Goal: Task Accomplishment & Management: Manage account settings

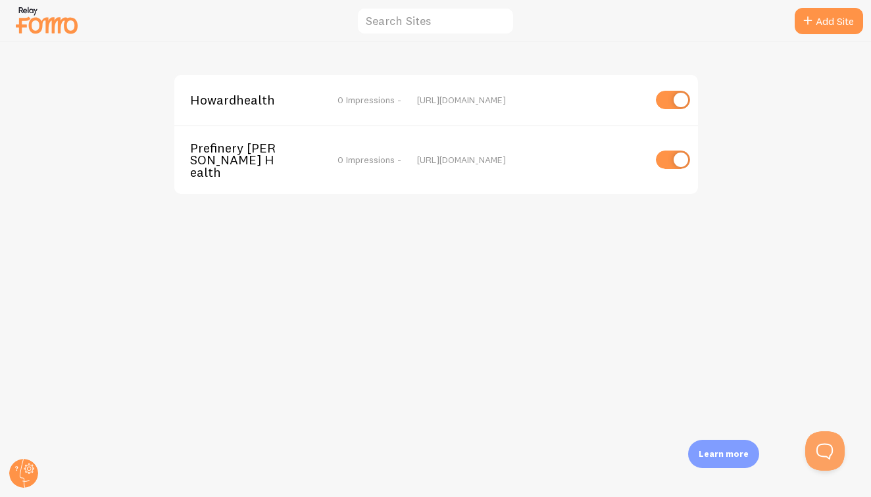
click at [37, 31] on img at bounding box center [47, 20] width 66 height 34
click at [33, 9] on img at bounding box center [47, 20] width 66 height 34
click at [36, 32] on img at bounding box center [47, 20] width 66 height 34
click at [423, 24] on input "text" at bounding box center [436, 21] width 158 height 28
click at [554, 45] on div "Howardhealth 0 Impressions - [URL][DOMAIN_NAME] Prefinery [PERSON_NAME] Health …" at bounding box center [436, 269] width 871 height 455
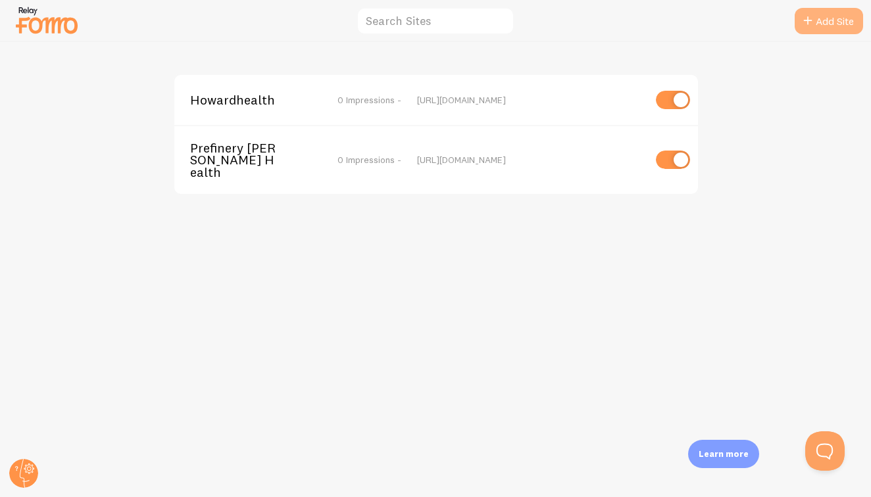
click at [840, 14] on link "Add Site" at bounding box center [829, 21] width 68 height 26
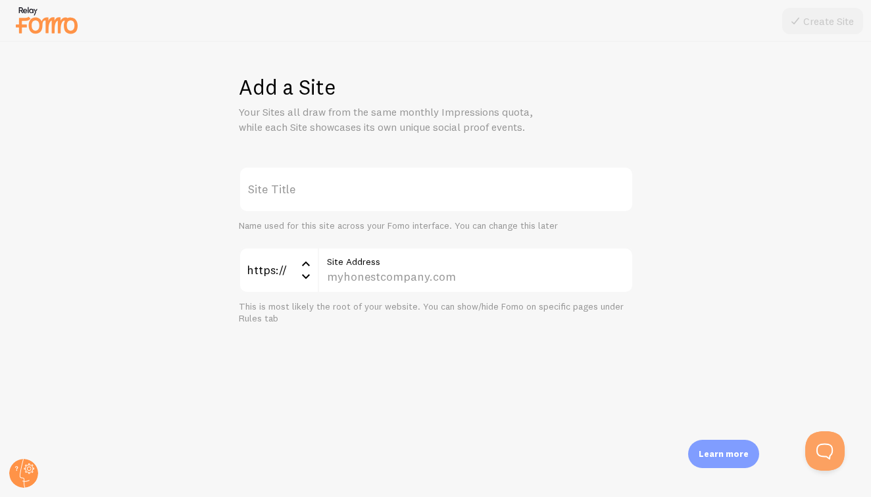
click at [35, 25] on img at bounding box center [47, 20] width 66 height 34
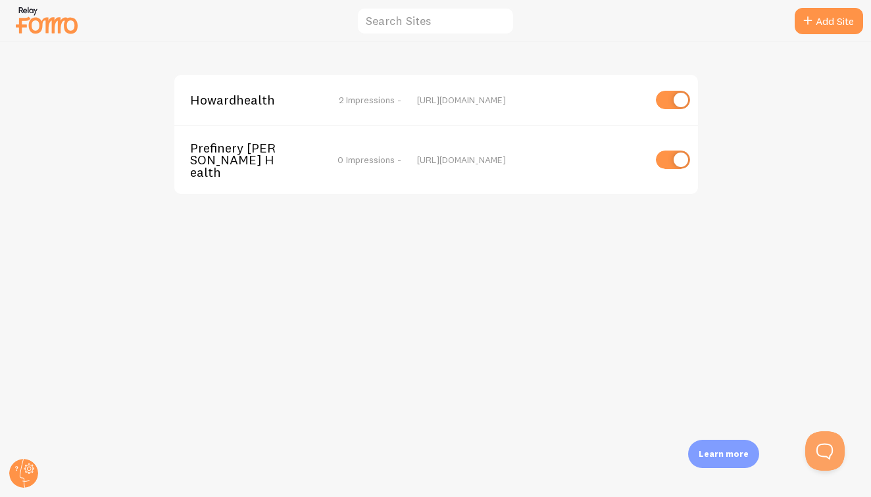
click at [35, 25] on img at bounding box center [47, 20] width 66 height 34
click at [415, 36] on div at bounding box center [435, 21] width 871 height 42
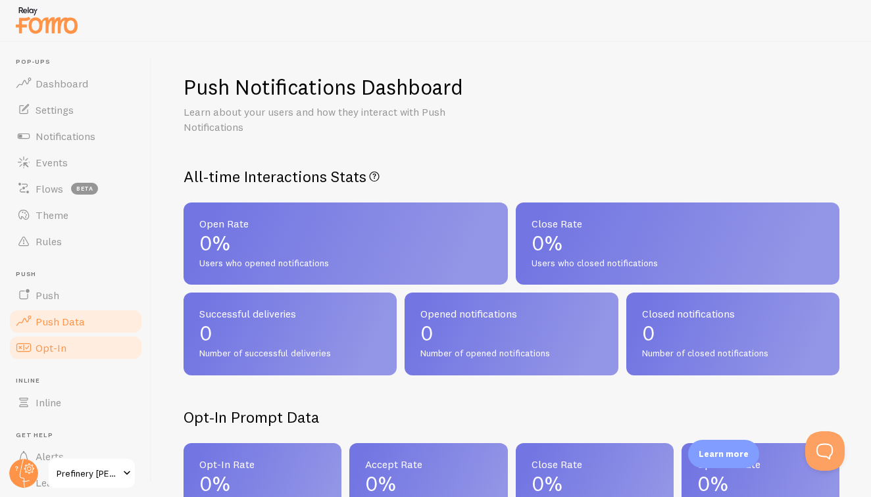
click at [47, 355] on link "Opt-In" at bounding box center [76, 348] width 136 height 26
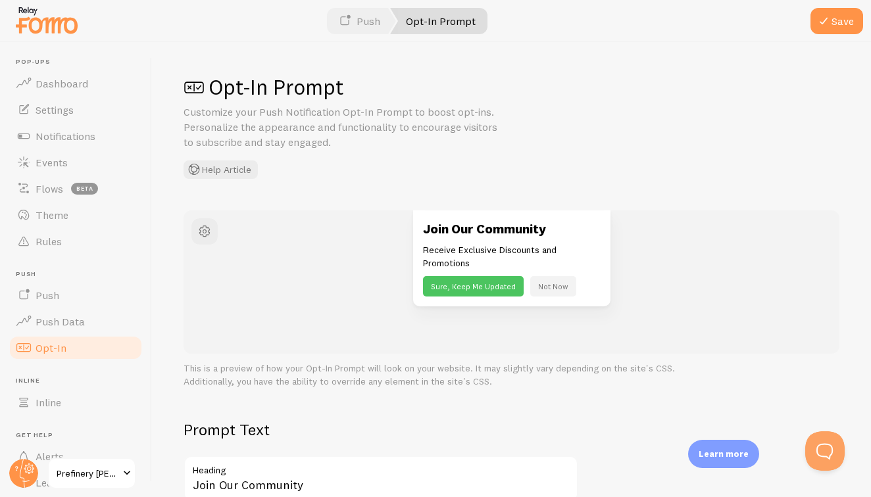
click at [466, 276] on button "Sure, Keep Me Updated" at bounding box center [473, 286] width 101 height 20
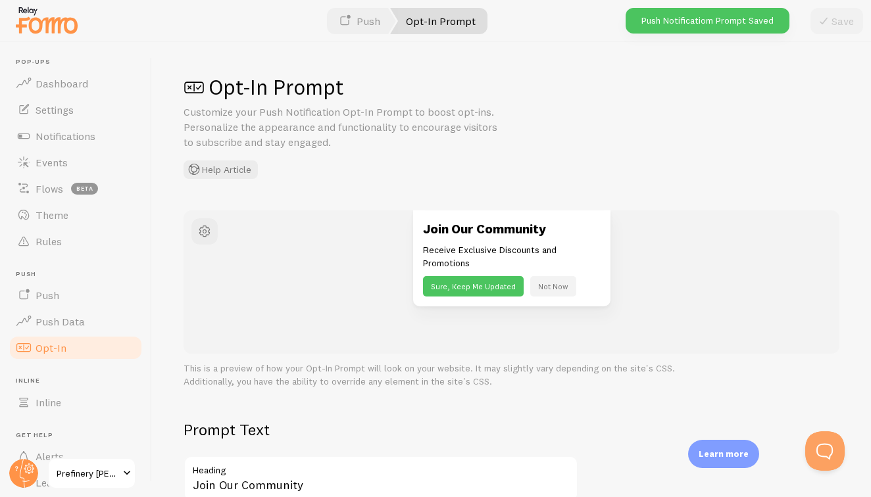
click at [459, 284] on button "Sure, Keep Me Updated" at bounding box center [473, 286] width 101 height 20
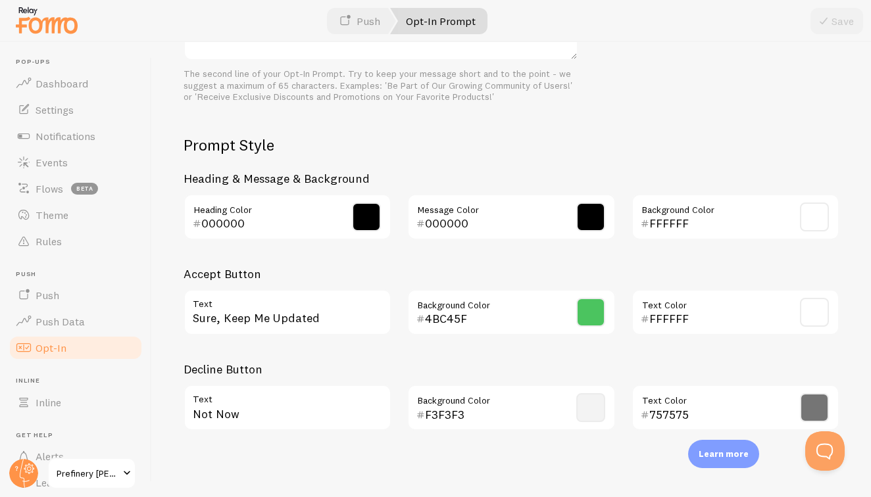
scroll to position [572, 0]
click at [473, 216] on input "000000" at bounding box center [492, 224] width 135 height 16
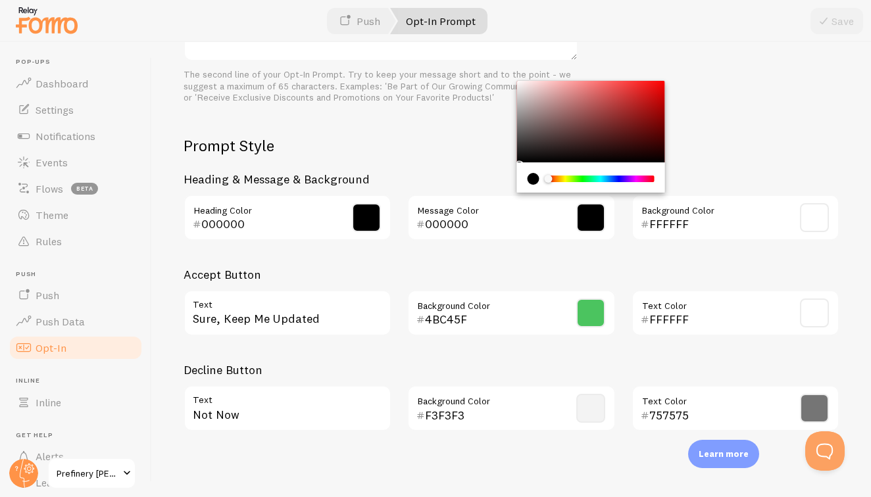
click at [594, 205] on span at bounding box center [590, 217] width 29 height 29
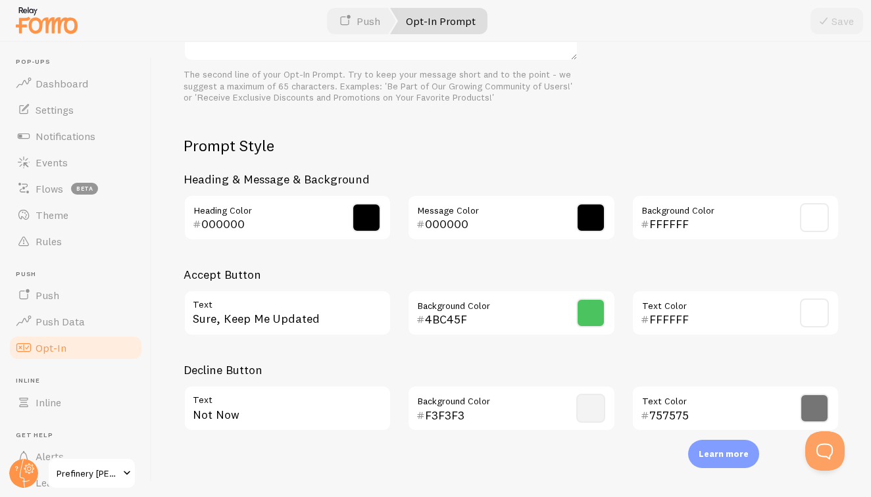
click at [594, 205] on span at bounding box center [590, 217] width 29 height 29
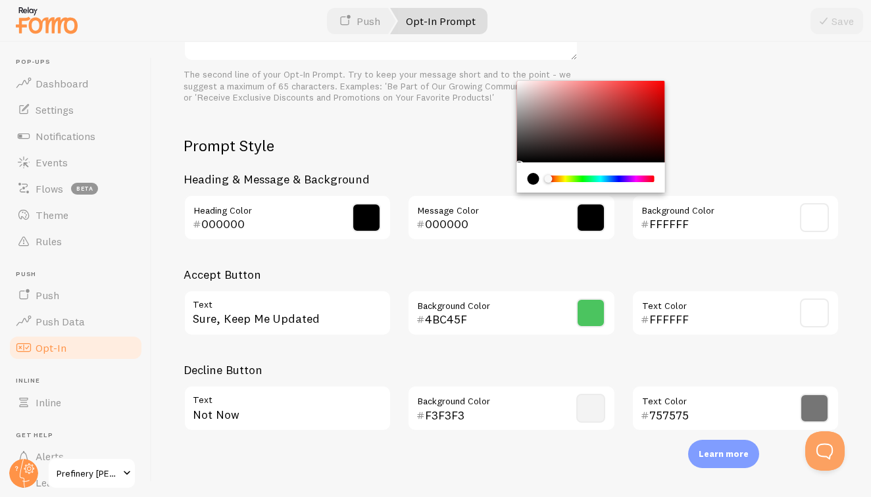
click at [492, 216] on input "000000" at bounding box center [492, 224] width 135 height 16
type input "0"
type input "7"
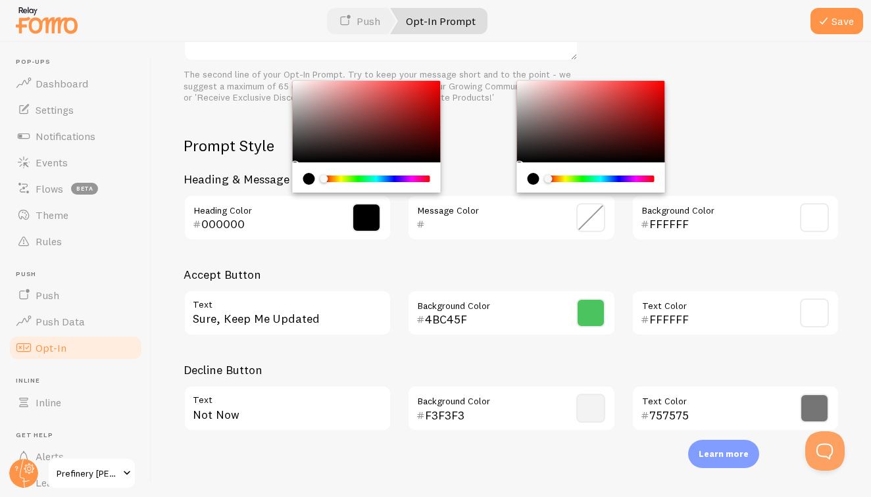
click at [250, 217] on input "000000" at bounding box center [268, 224] width 135 height 16
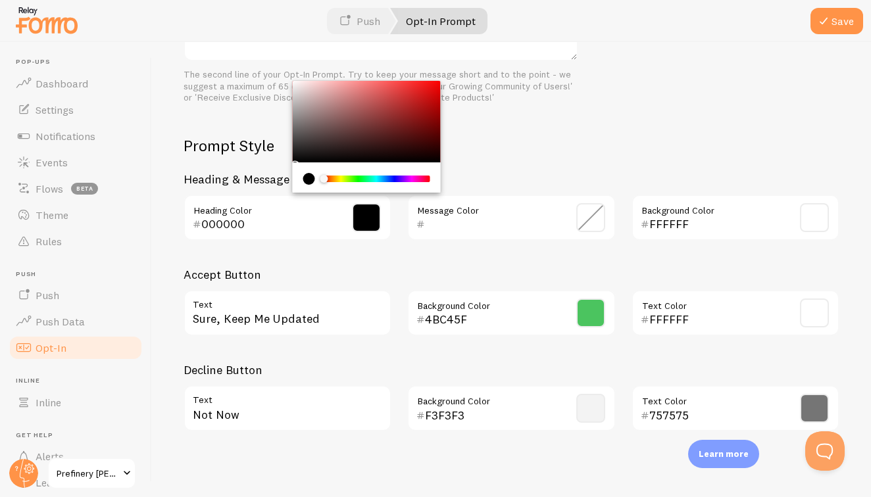
drag, startPoint x: 250, startPoint y: 217, endPoint x: 171, endPoint y: 213, distance: 79.1
click at [171, 213] on div "Opt-In Prompt Customize your Push Notification Opt-In Prompt to boost opt-ins. …" at bounding box center [511, 269] width 719 height 455
